Goal: Task Accomplishment & Management: Use online tool/utility

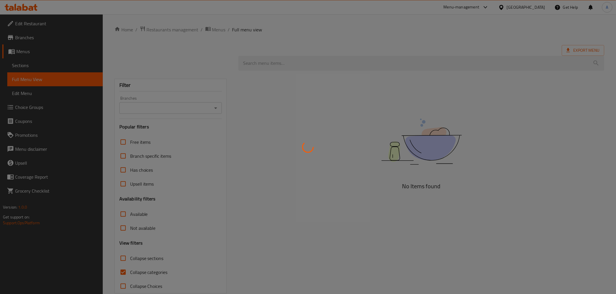
click at [497, 69] on div at bounding box center [308, 147] width 616 height 294
click at [279, 88] on div at bounding box center [308, 147] width 616 height 294
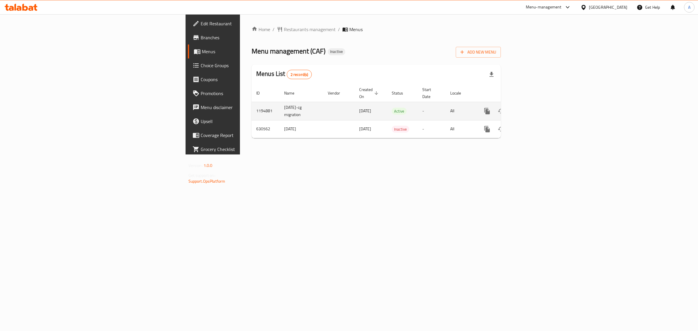
click at [532, 109] on icon "enhanced table" at bounding box center [529, 111] width 5 height 5
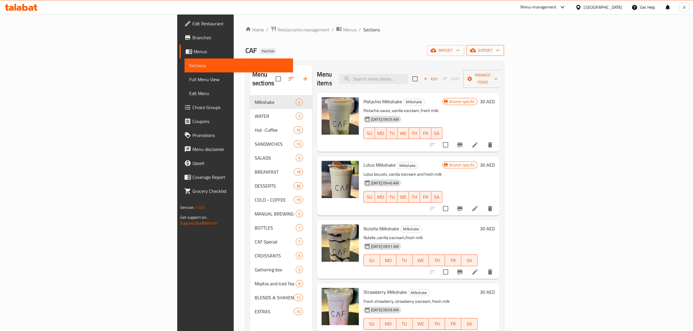
click at [499, 51] on span "export" at bounding box center [485, 50] width 28 height 7
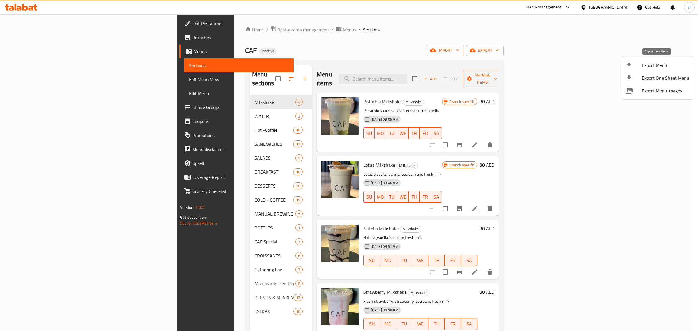
click at [620, 66] on span "Export Menu" at bounding box center [665, 65] width 47 height 7
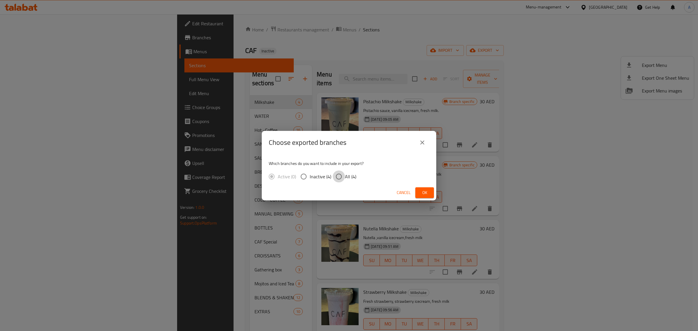
click at [344, 177] on input "All (4)" at bounding box center [339, 176] width 12 height 12
radio input "true"
click at [419, 191] on button "Ok" at bounding box center [424, 192] width 19 height 11
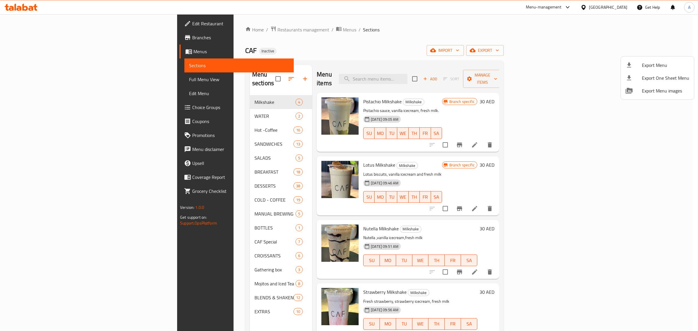
click at [379, 53] on div at bounding box center [349, 165] width 698 height 331
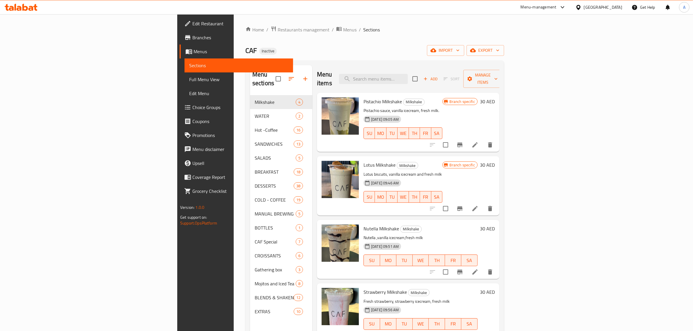
click at [179, 28] on link "Edit Restaurant" at bounding box center [235, 24] width 113 height 14
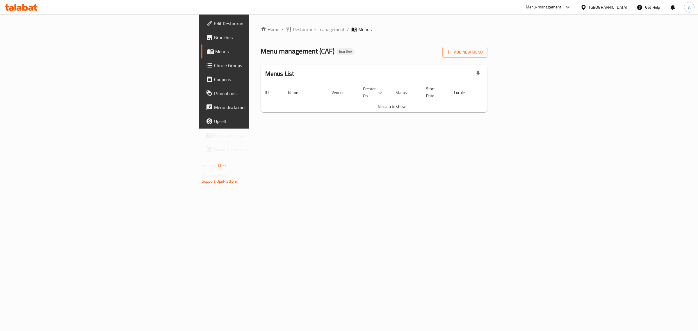
click at [214, 41] on span "Branches" at bounding box center [262, 37] width 97 height 7
click at [488, 57] on button "Add New Menu" at bounding box center [464, 52] width 45 height 11
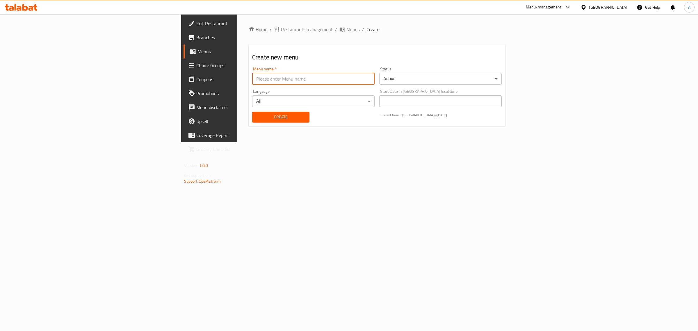
click at [328, 82] on input "text" at bounding box center [313, 79] width 122 height 12
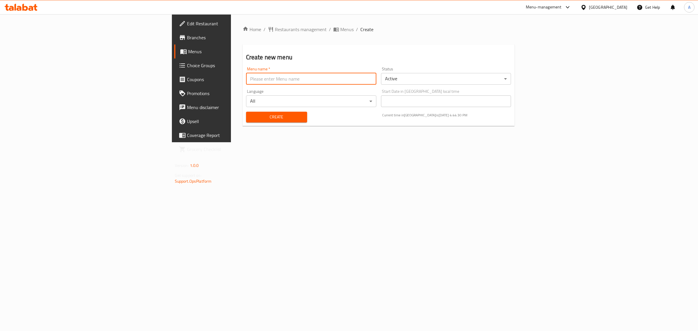
type input "1"
click at [246, 121] on button "Create" at bounding box center [276, 117] width 61 height 11
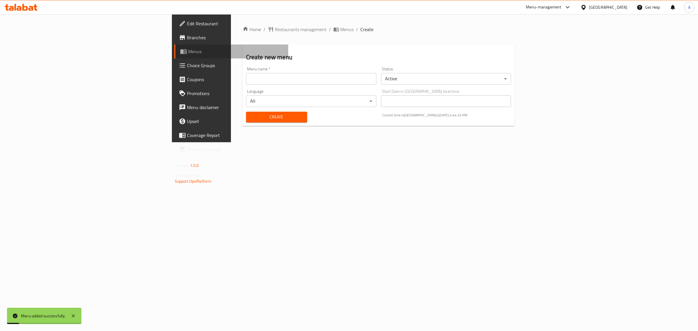
click at [188, 50] on span "Menus" at bounding box center [236, 51] width 96 height 7
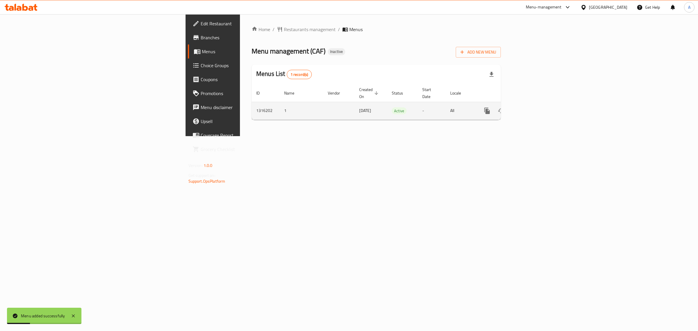
click at [533, 107] on icon "enhanced table" at bounding box center [529, 110] width 7 height 7
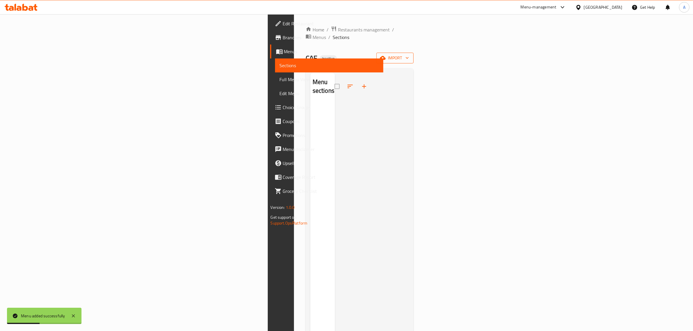
click at [409, 54] on span "import" at bounding box center [395, 57] width 28 height 7
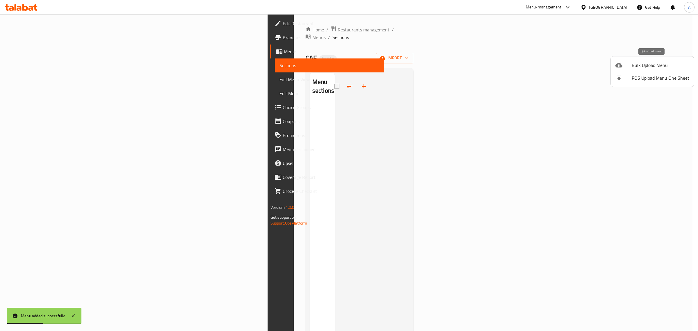
click at [644, 66] on span "Bulk Upload Menu" at bounding box center [661, 65] width 58 height 7
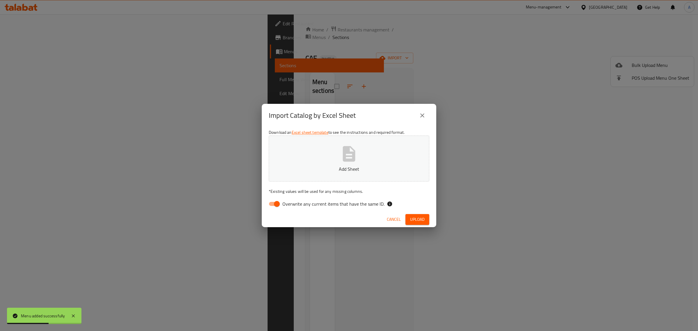
click at [303, 207] on span "Overwrite any current items that have the same ID." at bounding box center [333, 203] width 102 height 7
click at [294, 207] on input "Overwrite any current items that have the same ID." at bounding box center [276, 203] width 33 height 11
checkbox input "false"
click at [297, 159] on button "Add Sheet" at bounding box center [349, 159] width 161 height 46
click at [414, 217] on span "Upload" at bounding box center [417, 219] width 15 height 7
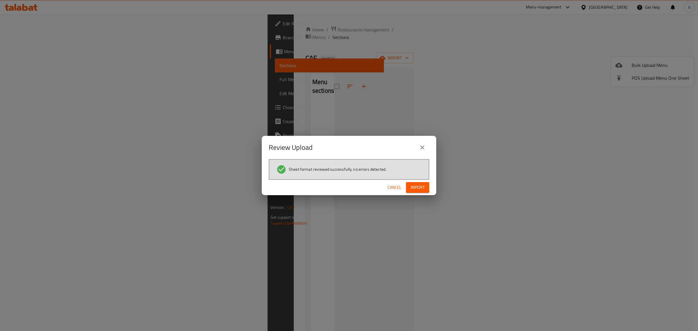
click at [419, 189] on span "Import" at bounding box center [418, 187] width 14 height 7
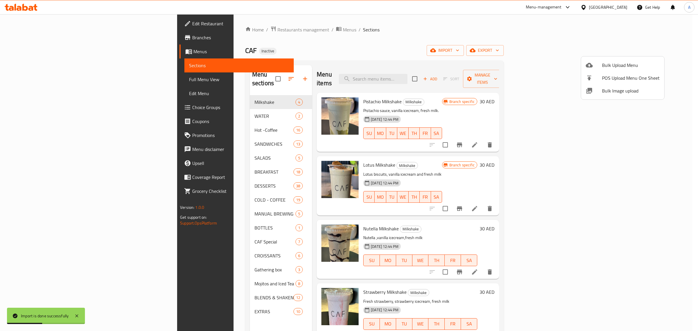
click at [213, 50] on div at bounding box center [349, 165] width 698 height 331
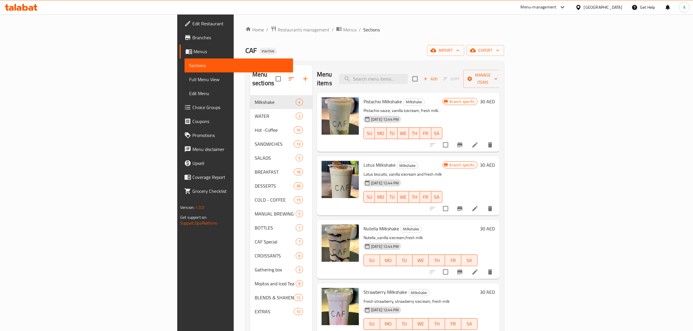
click at [192, 21] on span "Edit Restaurant" at bounding box center [240, 23] width 96 height 7
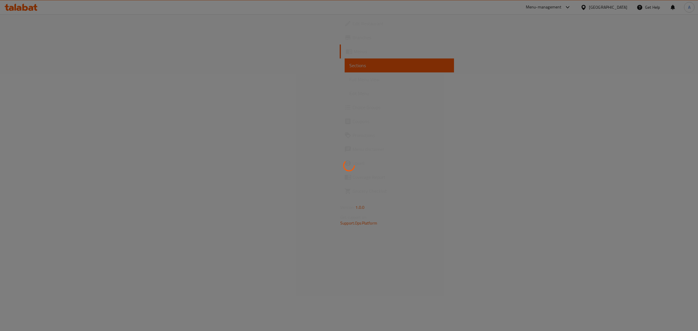
click at [149, 92] on div at bounding box center [349, 165] width 698 height 331
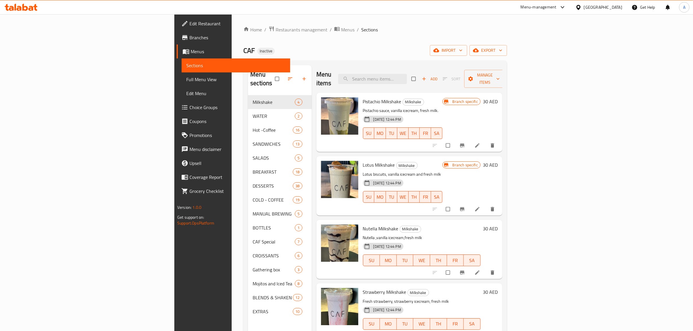
click at [189, 21] on span "Edit Restaurant" at bounding box center [237, 23] width 96 height 7
